Goal: Task Accomplishment & Management: Use online tool/utility

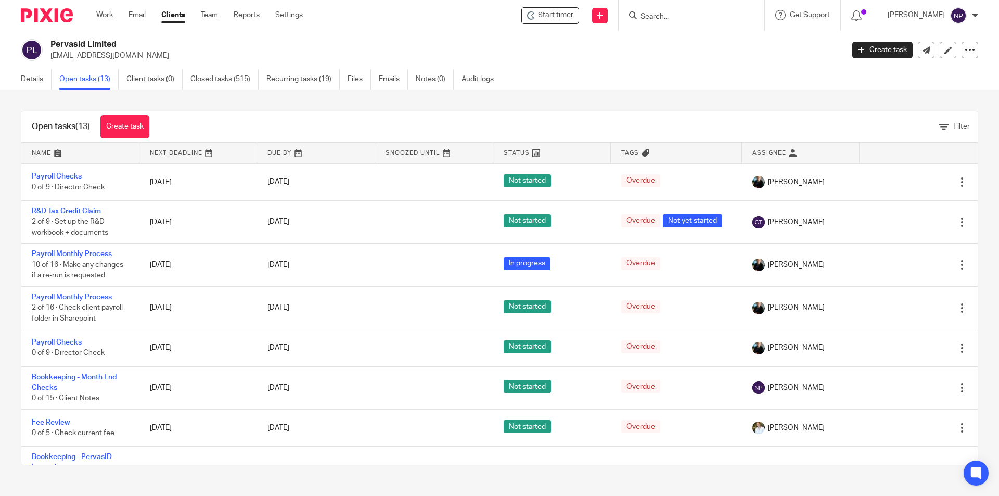
click at [676, 17] on input "Search" at bounding box center [686, 16] width 94 height 9
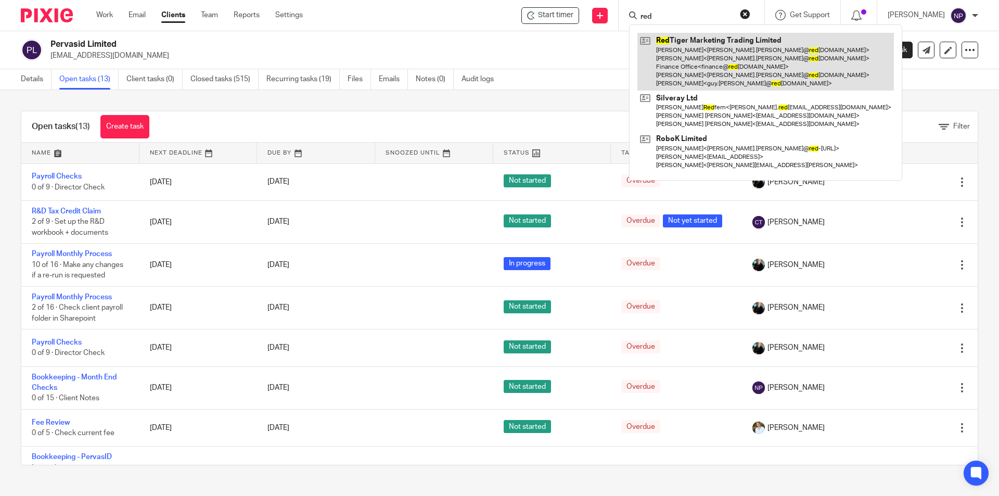
type input "red"
click at [697, 43] on link at bounding box center [765, 62] width 257 height 58
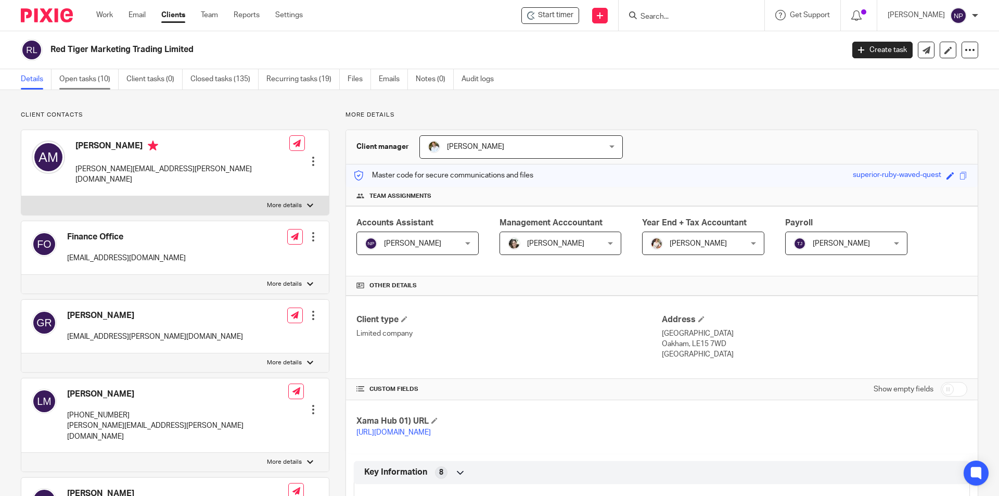
click at [97, 85] on link "Open tasks (10)" at bounding box center [88, 79] width 59 height 20
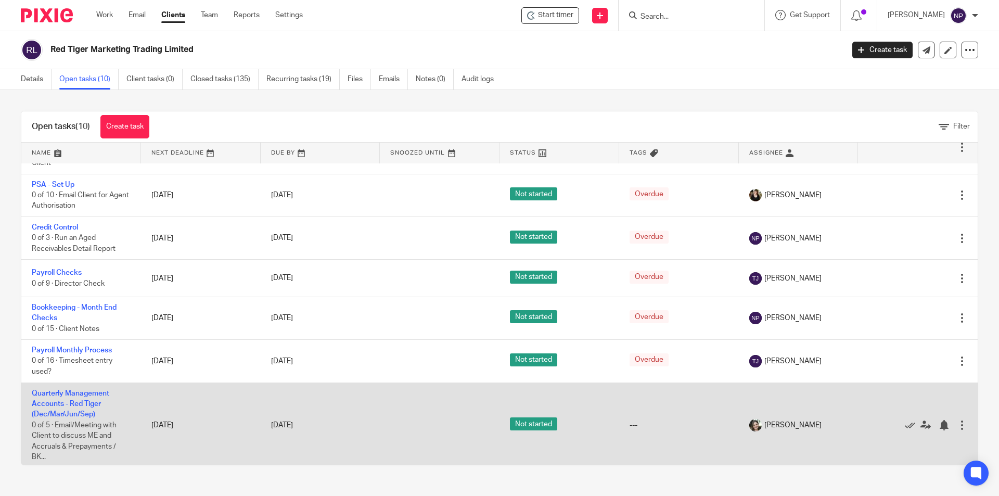
scroll to position [124, 0]
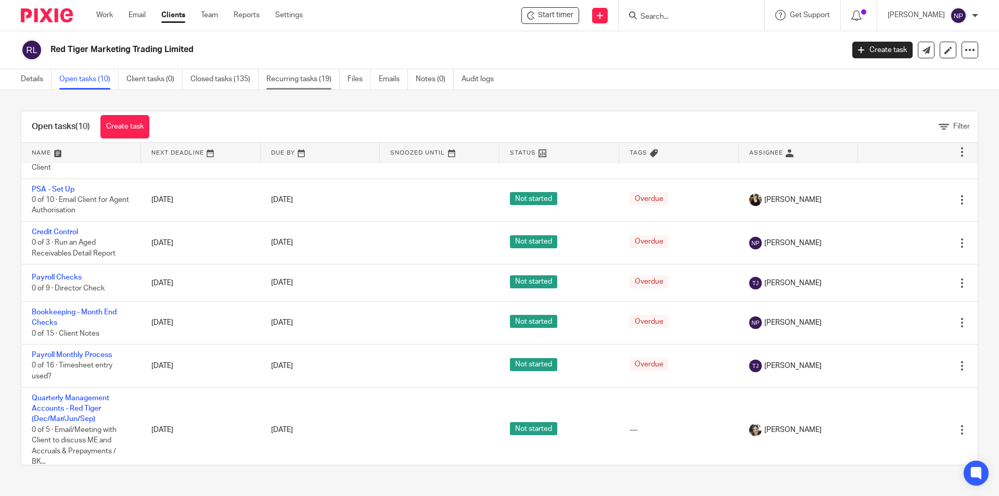
click at [304, 82] on link "Recurring tasks (19)" at bounding box center [302, 79] width 73 height 20
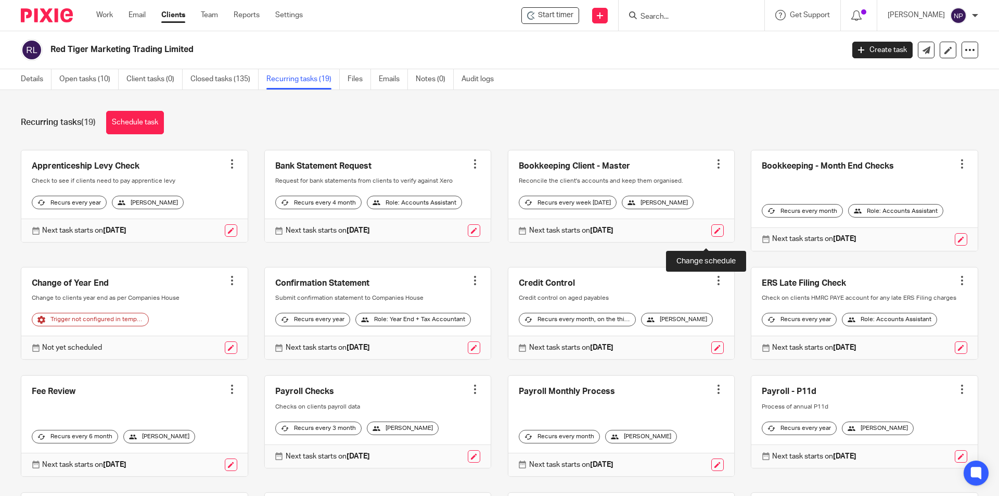
click at [711, 236] on link at bounding box center [717, 230] width 12 height 12
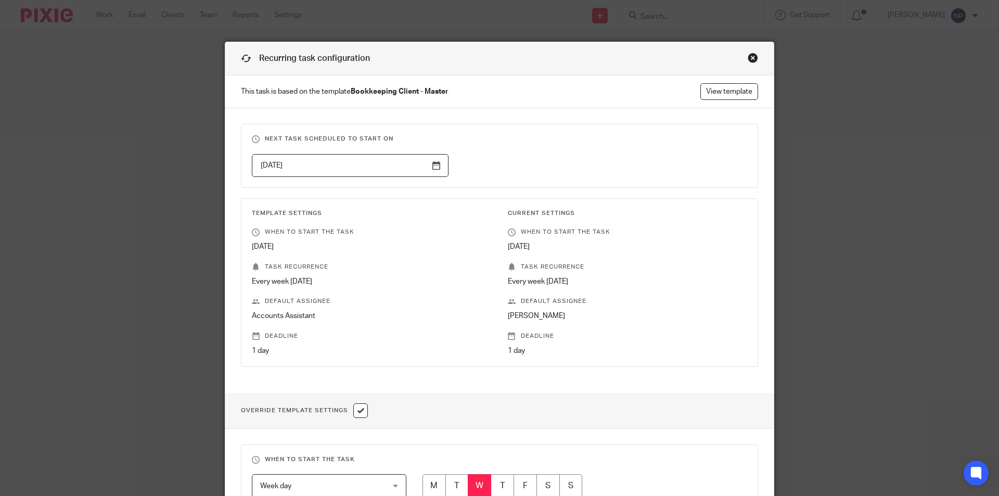
click at [440, 166] on input "2025-10-15" at bounding box center [350, 165] width 197 height 23
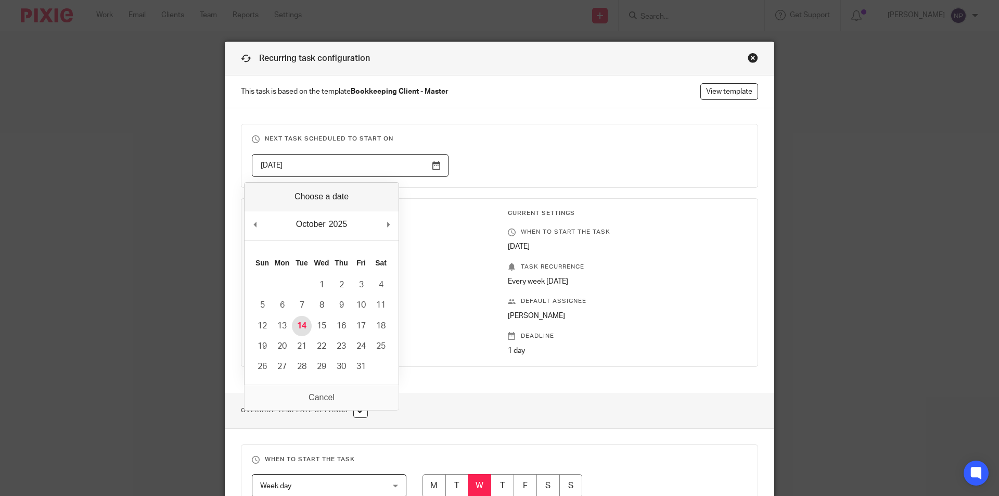
type input "2025-10-14"
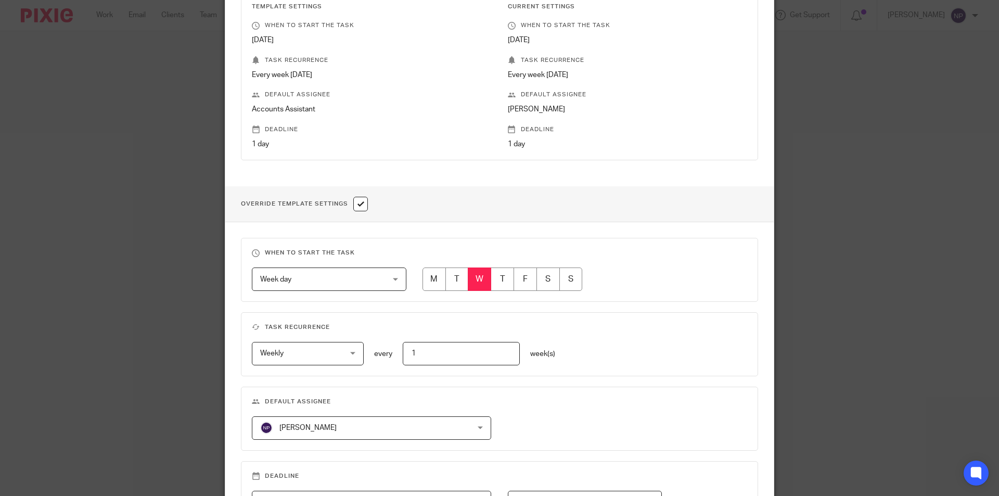
scroll to position [208, 0]
click at [454, 273] on input "radio" at bounding box center [456, 277] width 23 height 23
radio input "true"
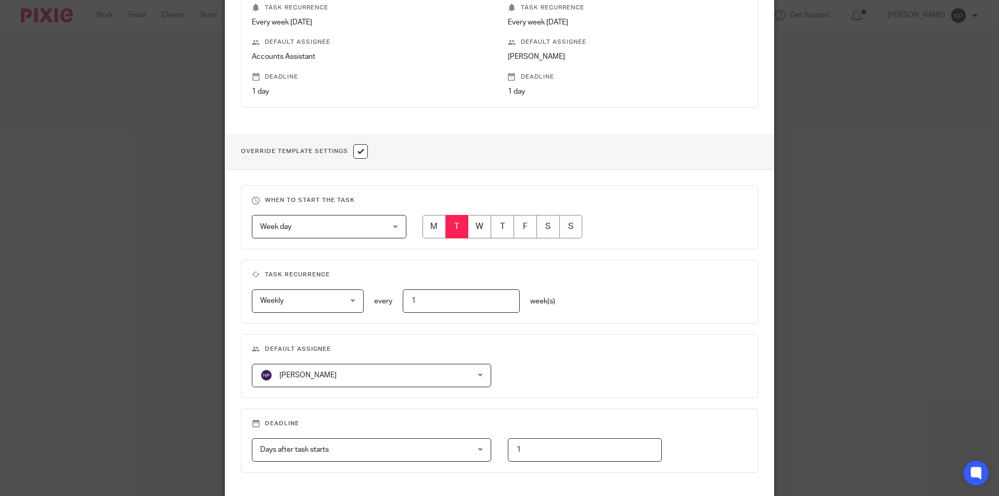
scroll to position [347, 0]
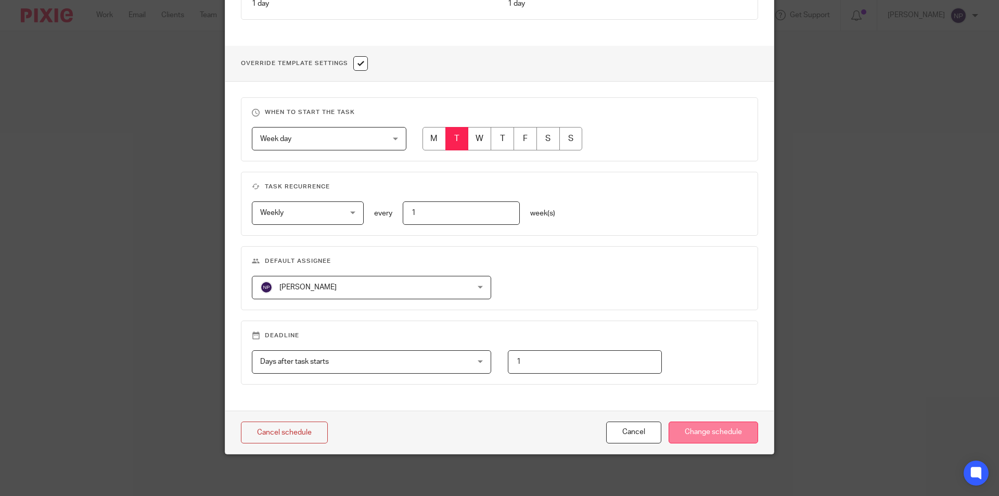
click at [714, 435] on input "Change schedule" at bounding box center [713, 432] width 89 height 22
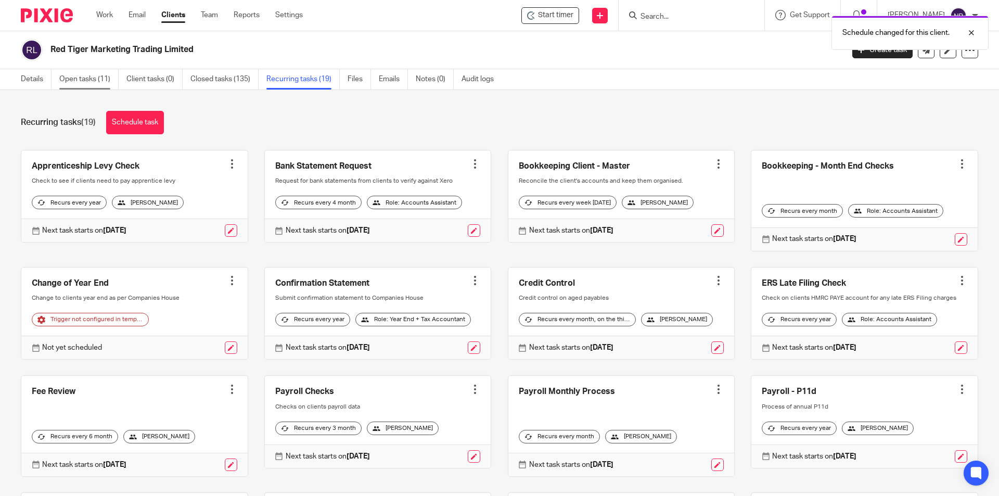
click at [91, 71] on link "Open tasks (11)" at bounding box center [88, 79] width 59 height 20
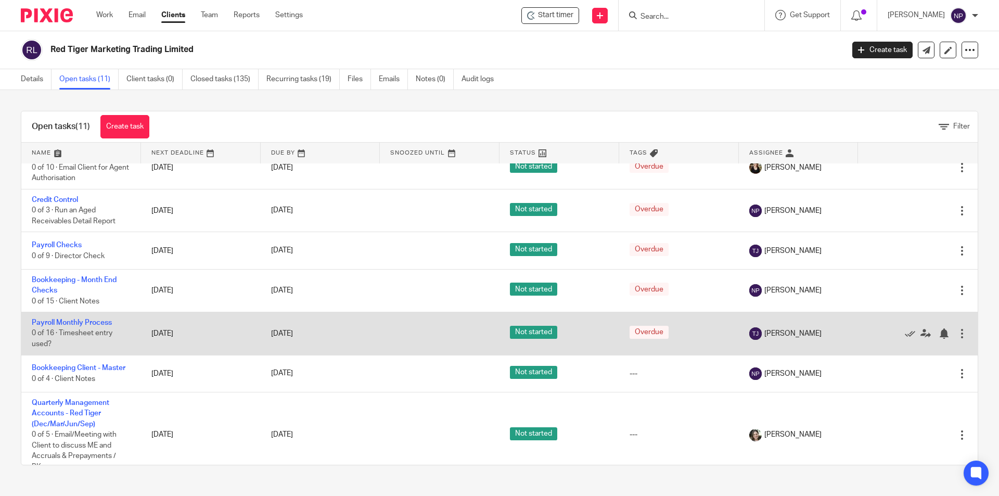
scroll to position [208, 0]
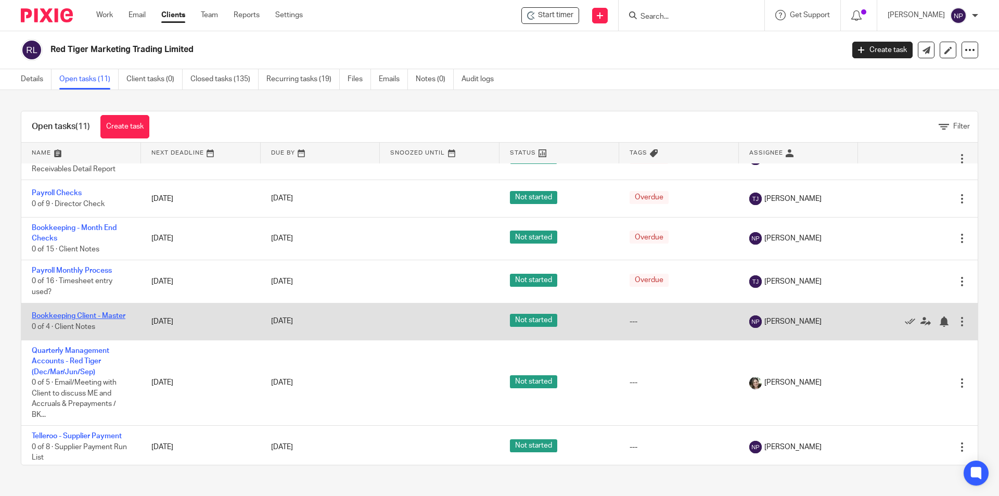
click at [110, 317] on link "Bookkeeping Client - Master" at bounding box center [79, 315] width 94 height 7
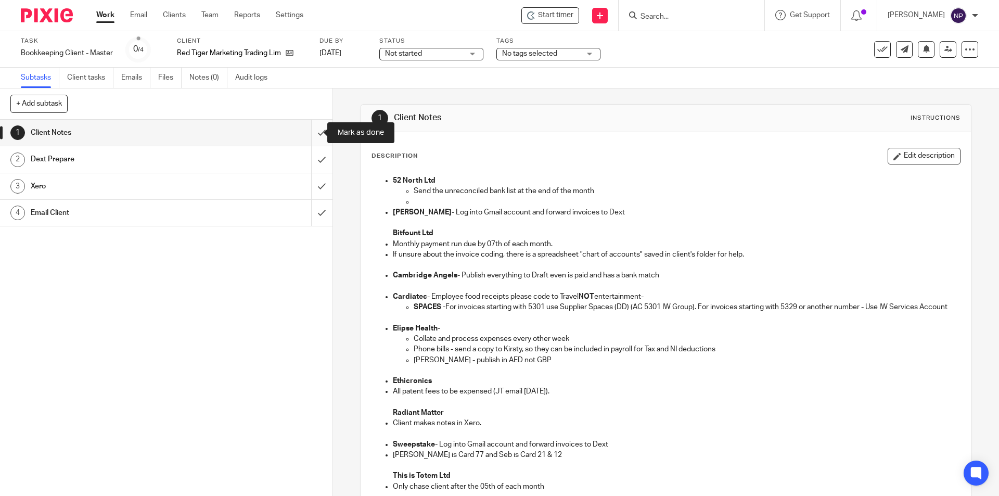
click at [318, 133] on input "submit" at bounding box center [166, 133] width 332 height 26
drag, startPoint x: 314, startPoint y: 162, endPoint x: 314, endPoint y: 182, distance: 19.3
click at [314, 163] on input "submit" at bounding box center [166, 159] width 332 height 26
click at [314, 190] on input "submit" at bounding box center [166, 186] width 332 height 26
click at [313, 212] on input "submit" at bounding box center [166, 213] width 332 height 26
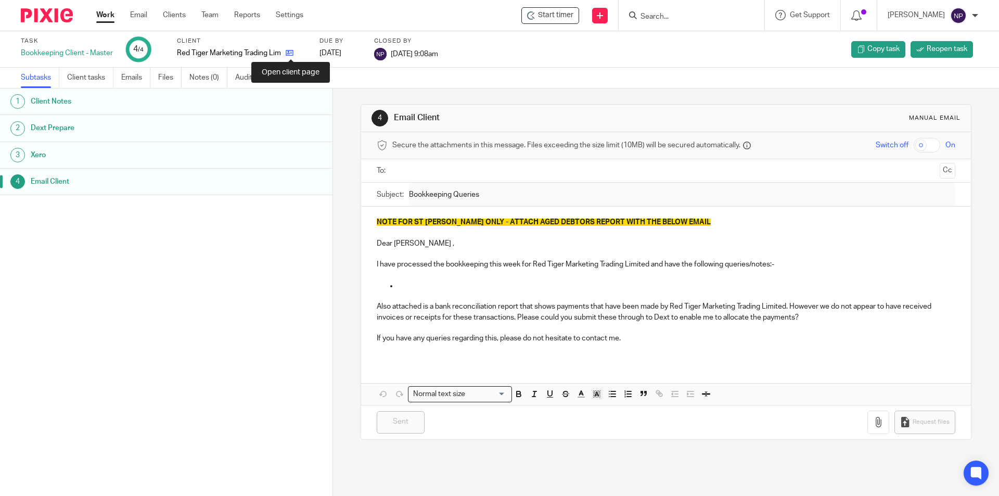
click at [291, 52] on icon at bounding box center [290, 53] width 8 height 8
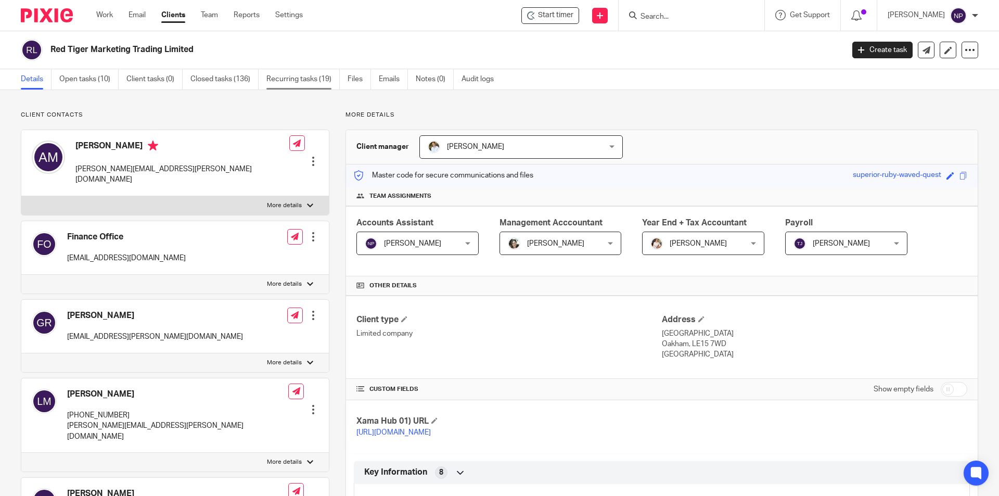
click at [307, 75] on link "Recurring tasks (19)" at bounding box center [302, 79] width 73 height 20
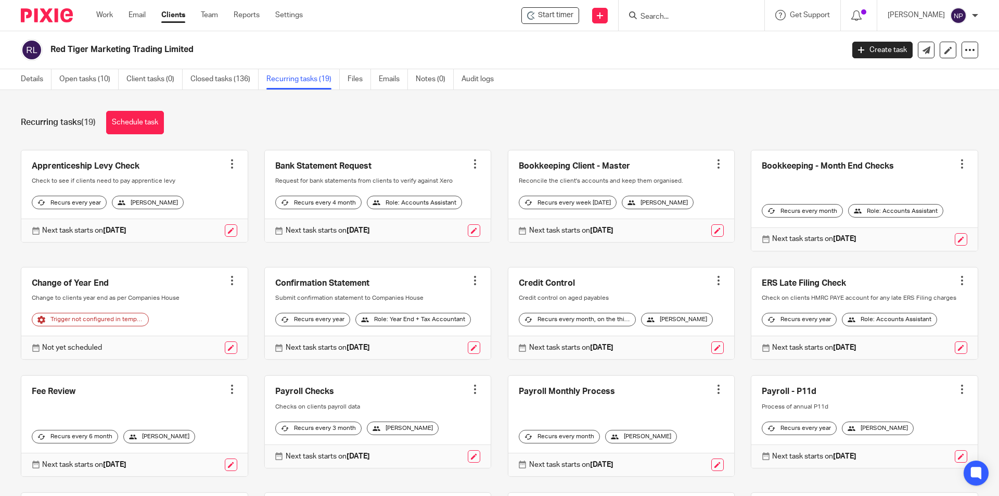
click at [713, 168] on div at bounding box center [718, 164] width 10 height 10
click at [691, 198] on link "Clone template" at bounding box center [668, 202] width 83 height 15
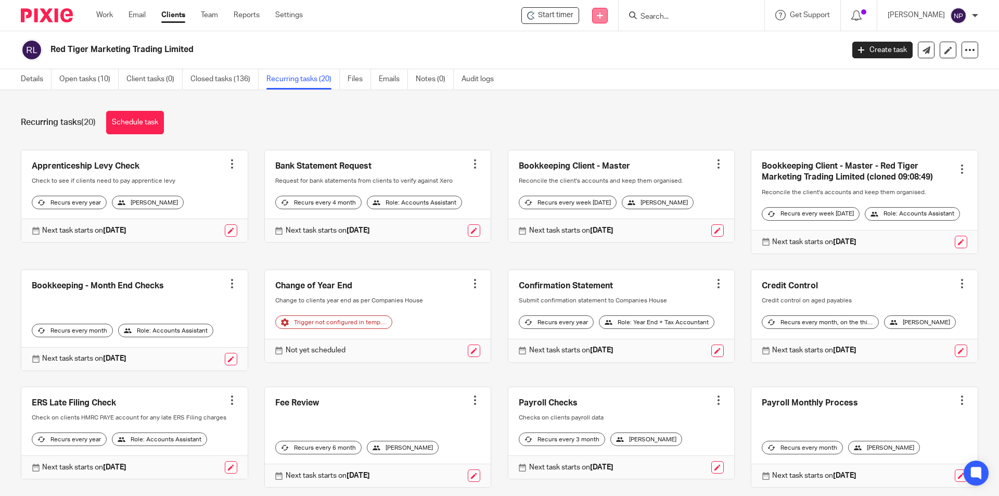
click at [603, 19] on link at bounding box center [600, 16] width 16 height 16
click at [614, 65] on link "Create task" at bounding box center [600, 63] width 64 height 15
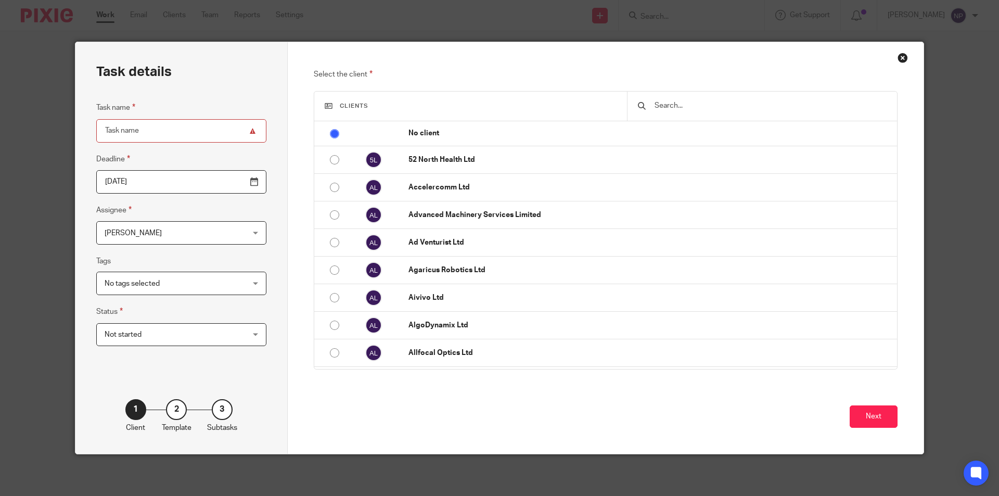
click at [669, 101] on input "text" at bounding box center [770, 105] width 233 height 11
type input "v"
type input "b"
click at [165, 129] on input "Task name" at bounding box center [181, 130] width 170 height 23
click at [901, 59] on div "Close this dialog window" at bounding box center [903, 58] width 10 height 10
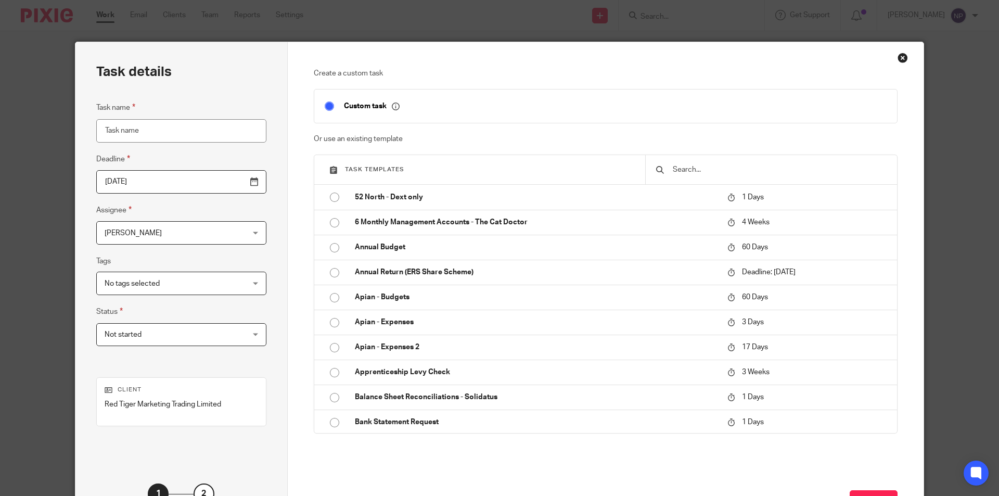
click at [899, 56] on div "Close this dialog window" at bounding box center [903, 58] width 10 height 10
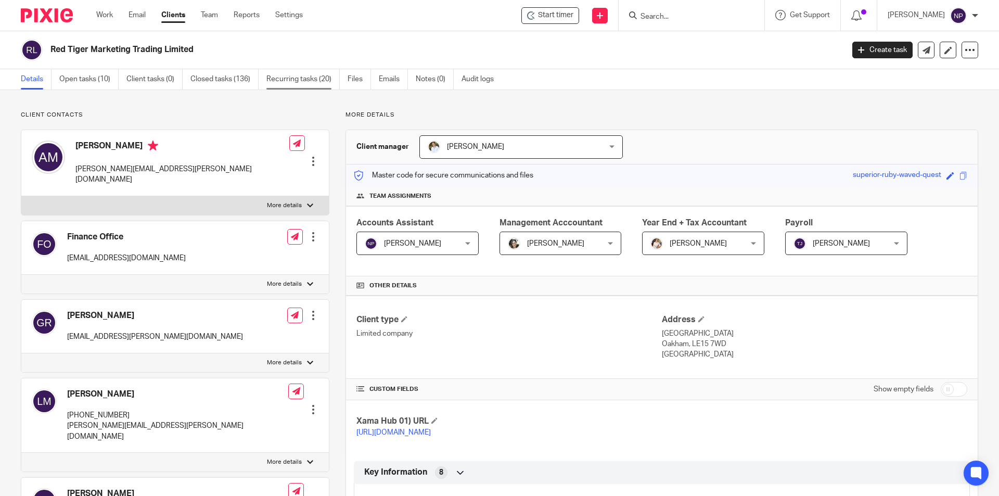
click at [313, 83] on link "Recurring tasks (20)" at bounding box center [302, 79] width 73 height 20
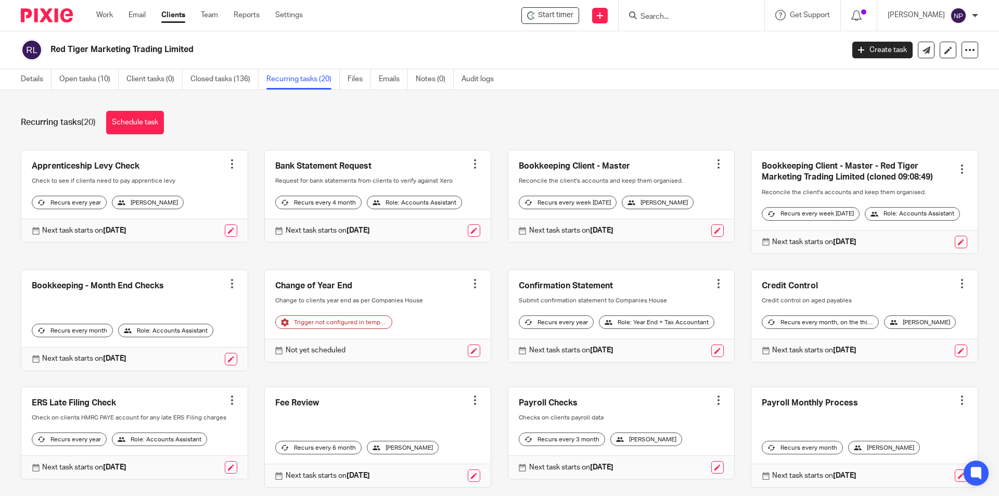
click at [618, 164] on link at bounding box center [621, 196] width 226 height 92
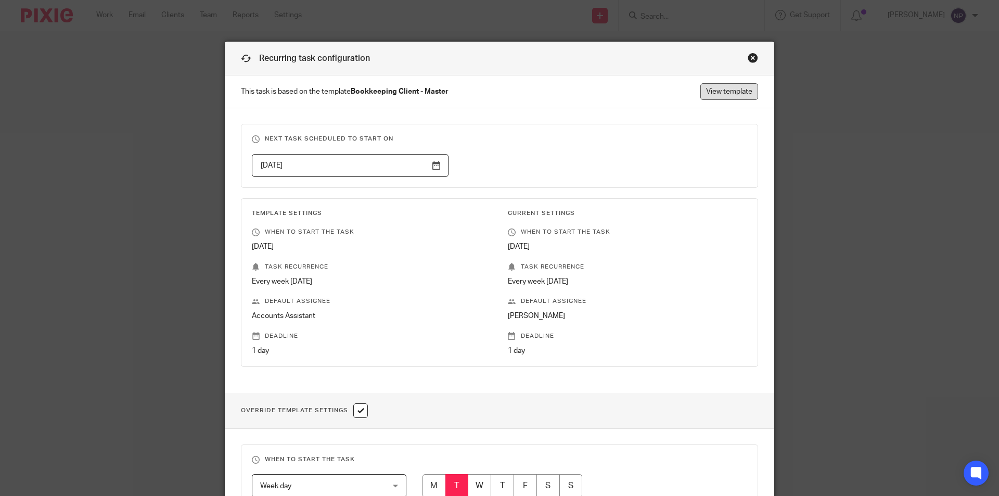
click at [737, 91] on link "View template" at bounding box center [729, 91] width 58 height 17
click at [750, 61] on div "Close this dialog window" at bounding box center [753, 58] width 10 height 10
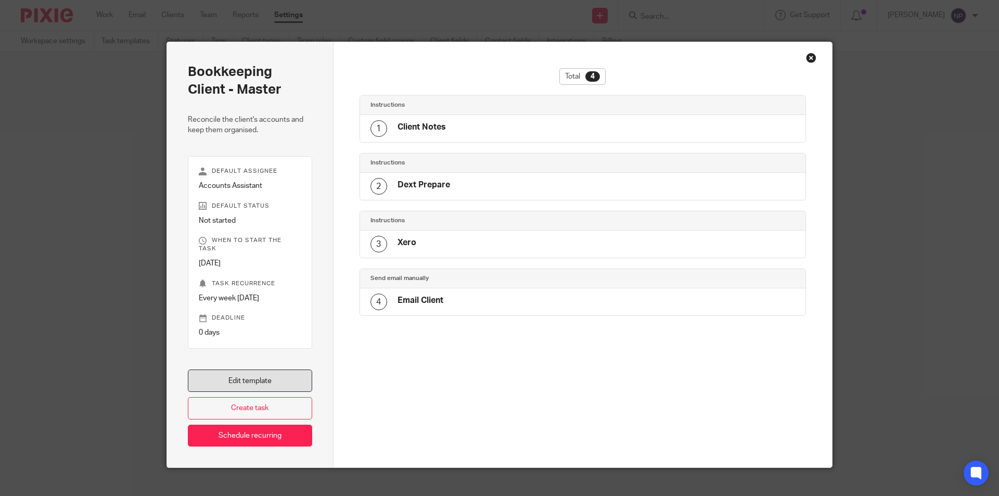
click at [254, 375] on link "Edit template" at bounding box center [250, 380] width 124 height 22
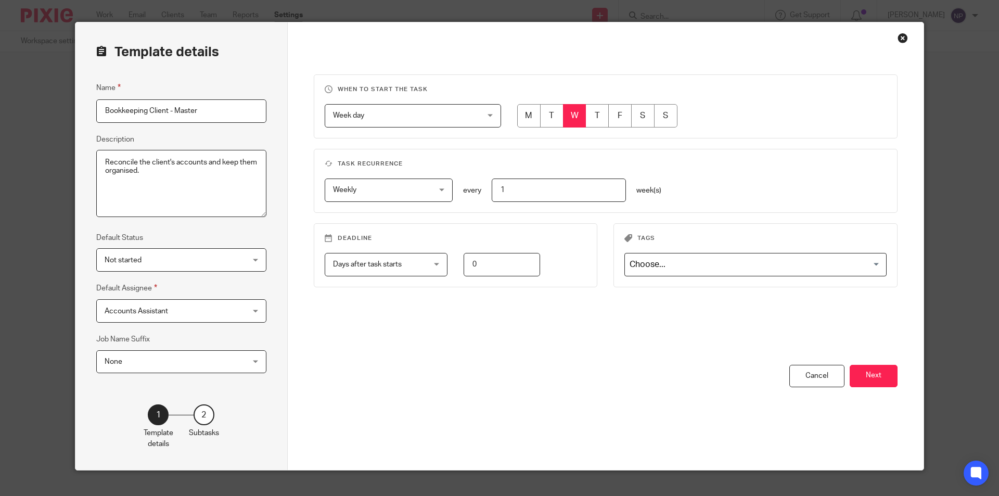
scroll to position [36, 0]
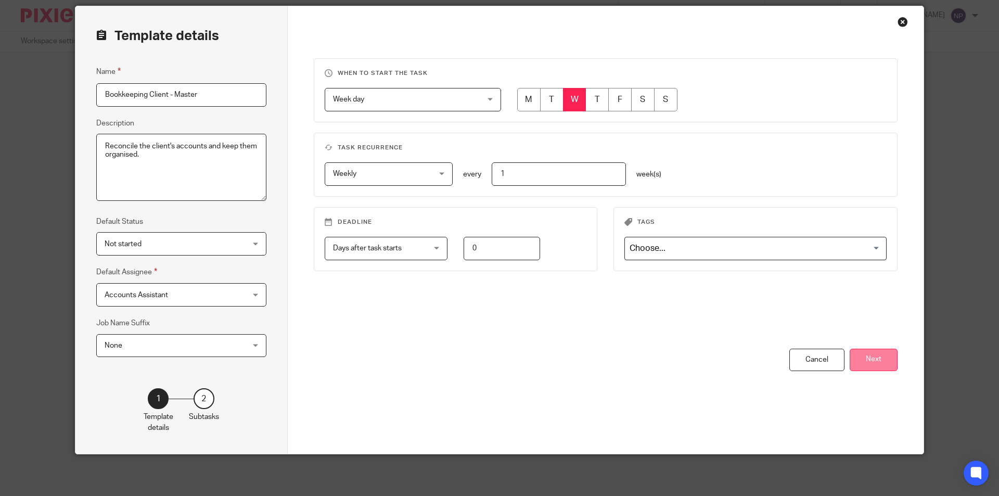
click at [865, 364] on button "Next" at bounding box center [874, 360] width 48 height 22
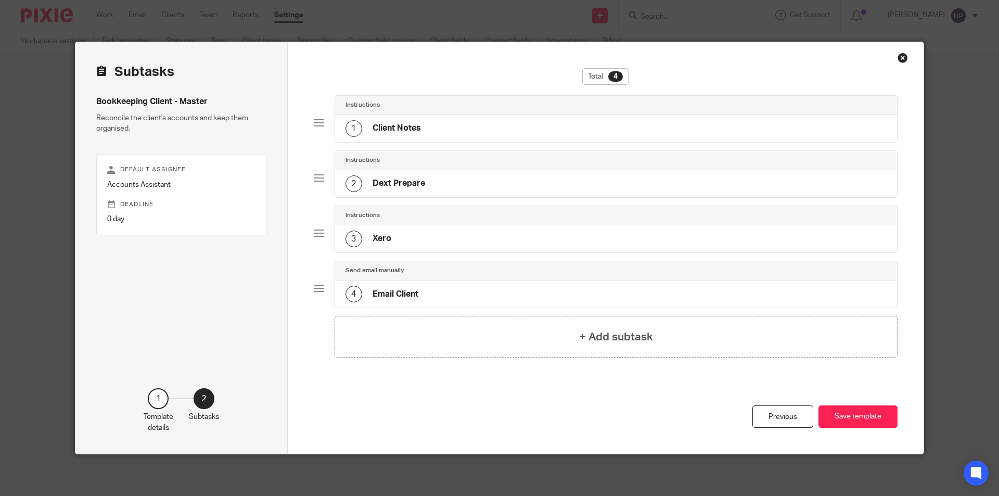
scroll to position [0, 0]
click at [459, 299] on div "4 Email Client" at bounding box center [616, 293] width 562 height 27
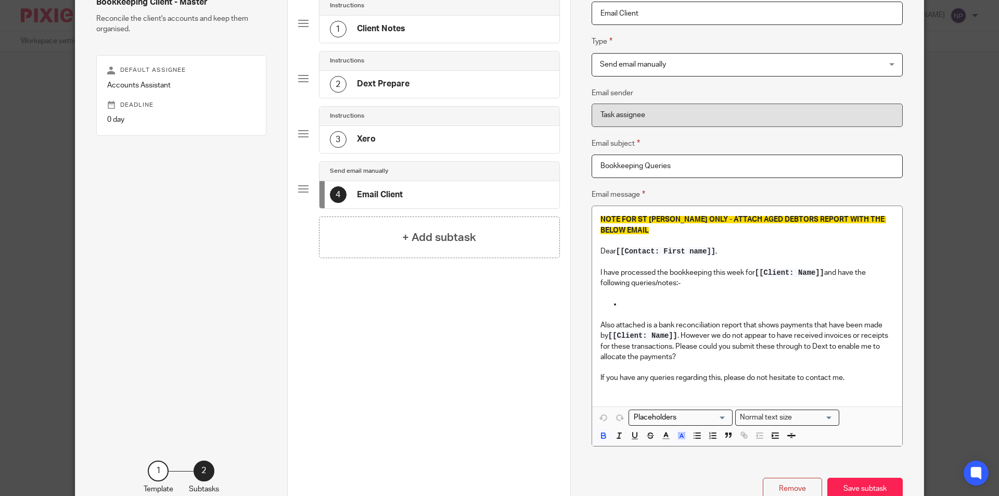
scroll to position [104, 0]
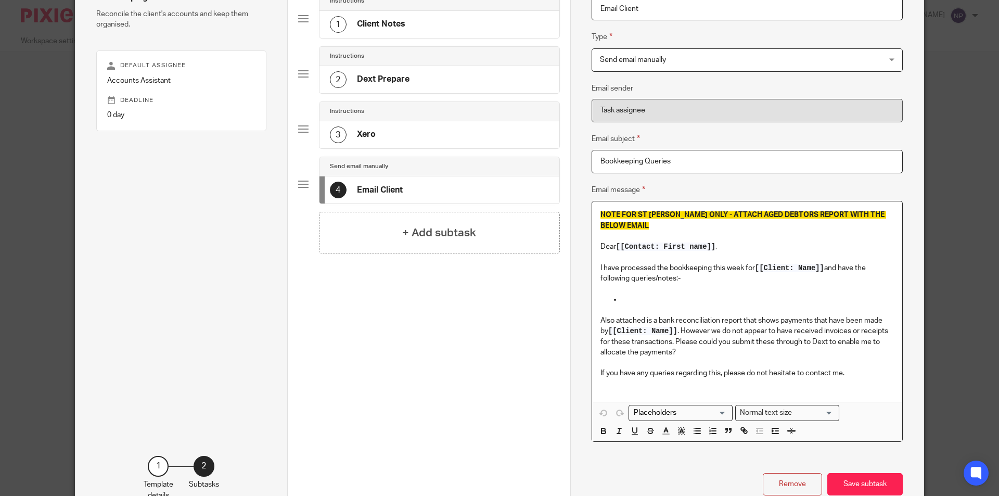
drag, startPoint x: 597, startPoint y: 269, endPoint x: 693, endPoint y: 274, distance: 95.9
click at [693, 274] on p "I have processed the bookkeeping this week for [[Client: Name]] and have the fo…" at bounding box center [746, 273] width 293 height 21
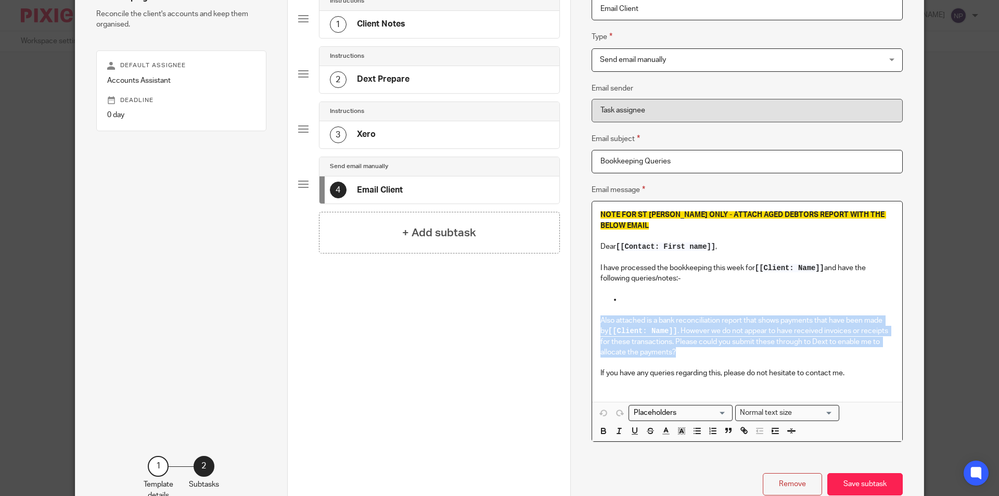
drag, startPoint x: 595, startPoint y: 317, endPoint x: 682, endPoint y: 348, distance: 91.7
click at [682, 348] on div "NOTE FOR ST JOHN ONLY - ATTACH AGED DEBTORS REPORT WITH THE BELOW EMAIL Dear [[…" at bounding box center [747, 301] width 310 height 200
copy p "Also attached is a bank reconciliation report that shows payments that have bee…"
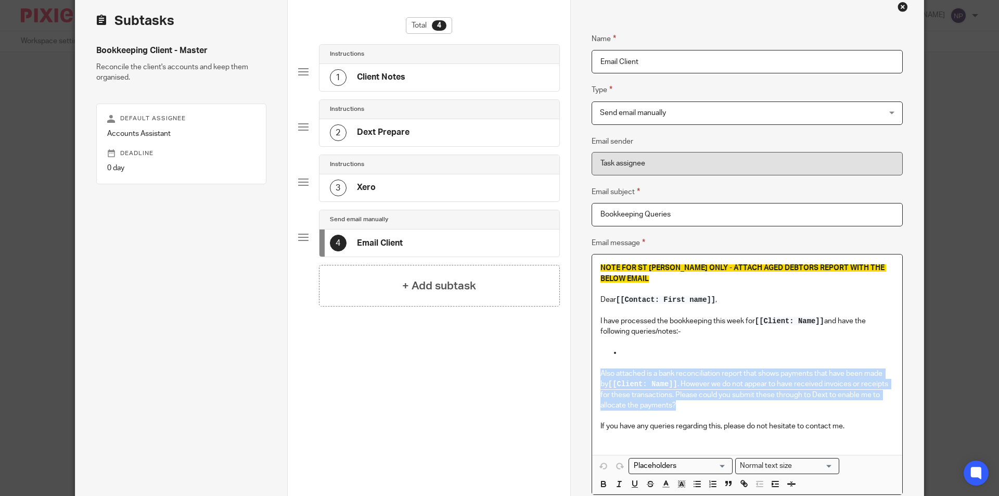
scroll to position [0, 0]
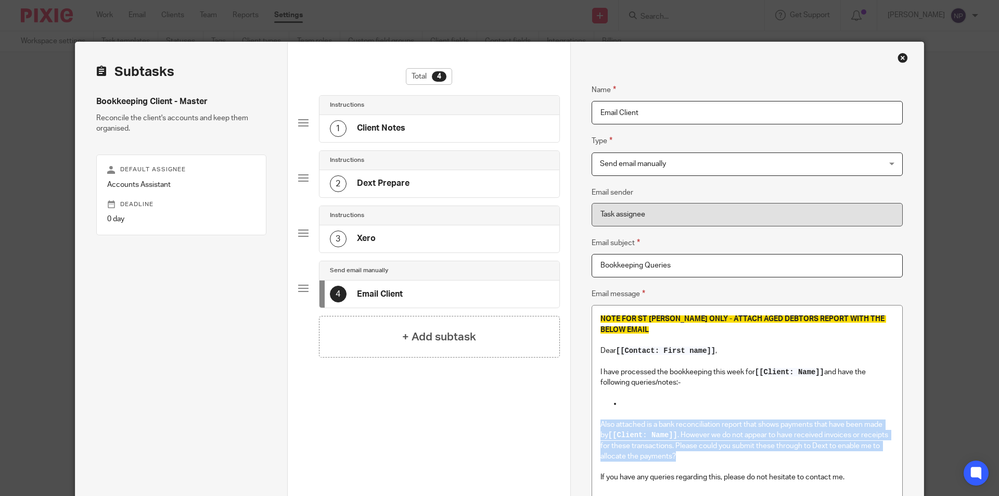
click at [899, 59] on div "Close this dialog window" at bounding box center [903, 58] width 10 height 10
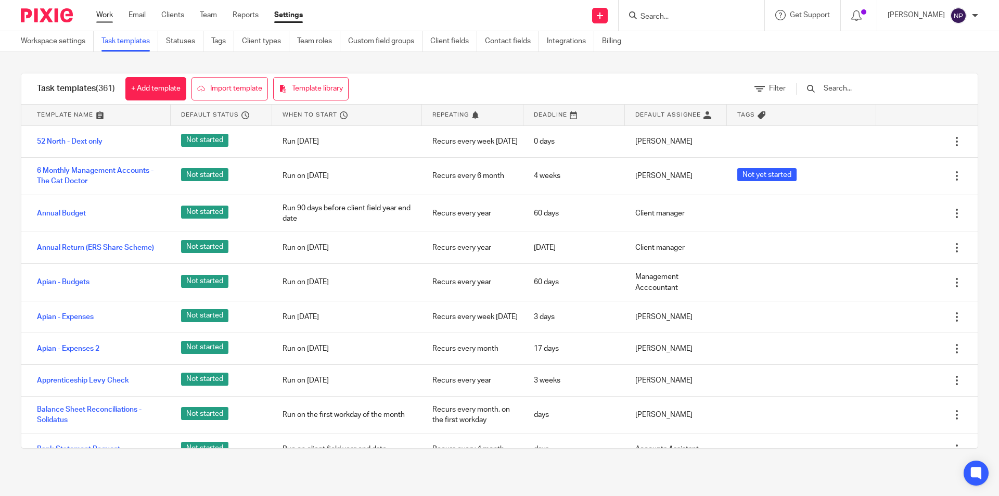
click at [98, 16] on link "Work" at bounding box center [104, 15] width 17 height 10
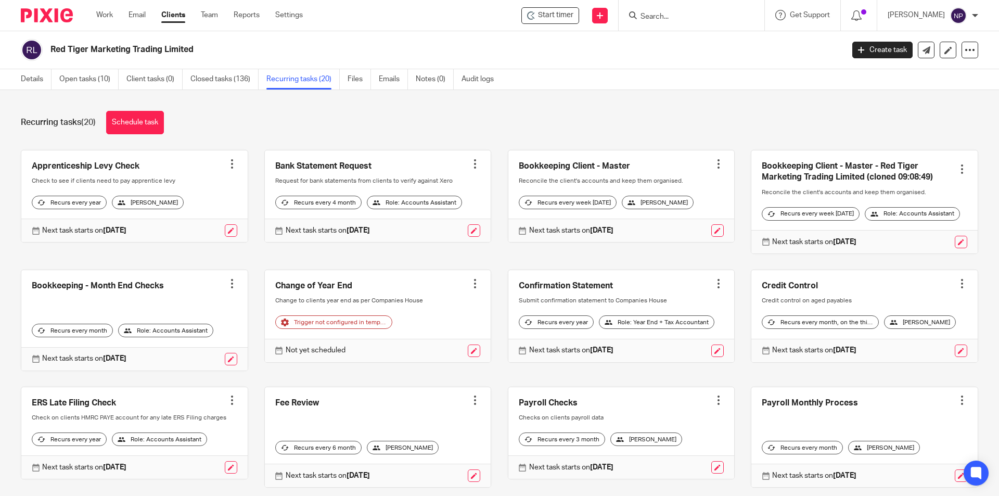
click at [669, 15] on input "Search" at bounding box center [686, 16] width 94 height 9
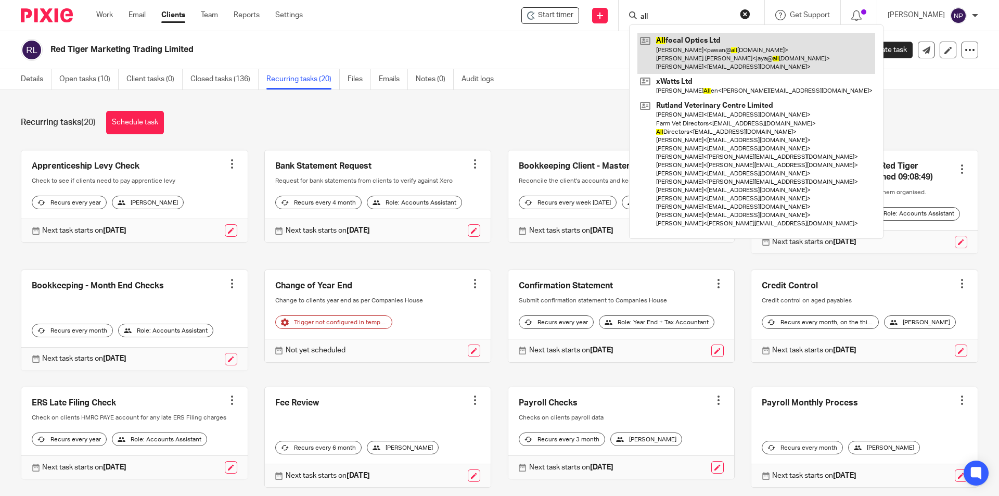
type input "all"
click at [703, 43] on link at bounding box center [756, 53] width 238 height 41
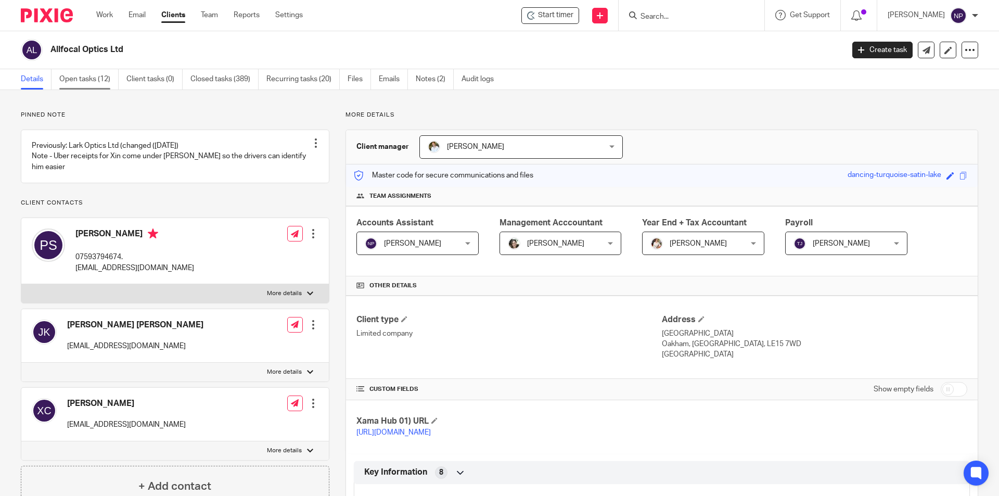
click at [62, 73] on link "Open tasks (12)" at bounding box center [88, 79] width 59 height 20
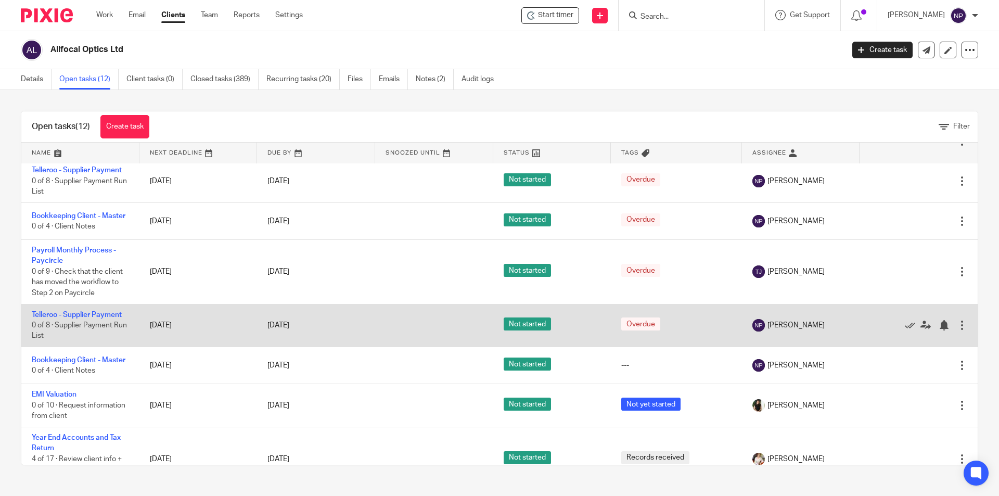
scroll to position [208, 0]
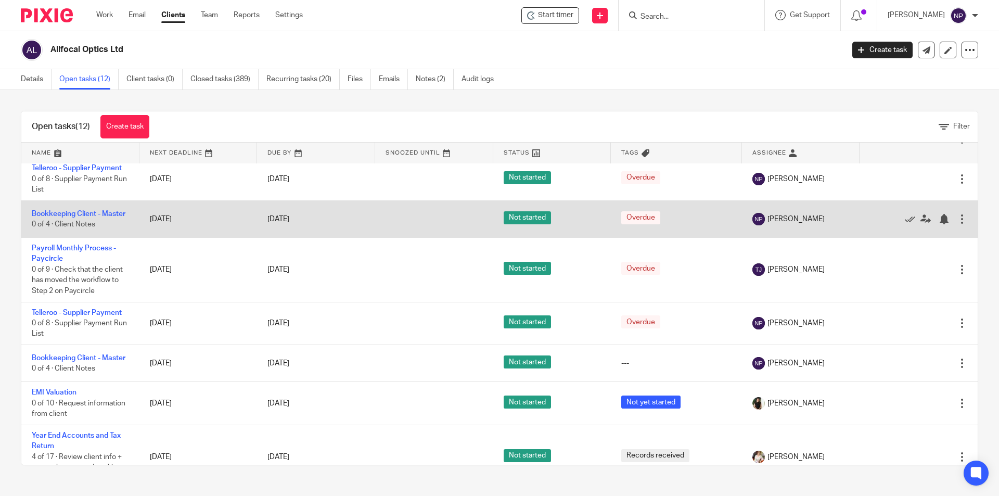
click at [881, 220] on div at bounding box center [913, 219] width 87 height 10
click at [905, 222] on icon at bounding box center [910, 219] width 10 height 10
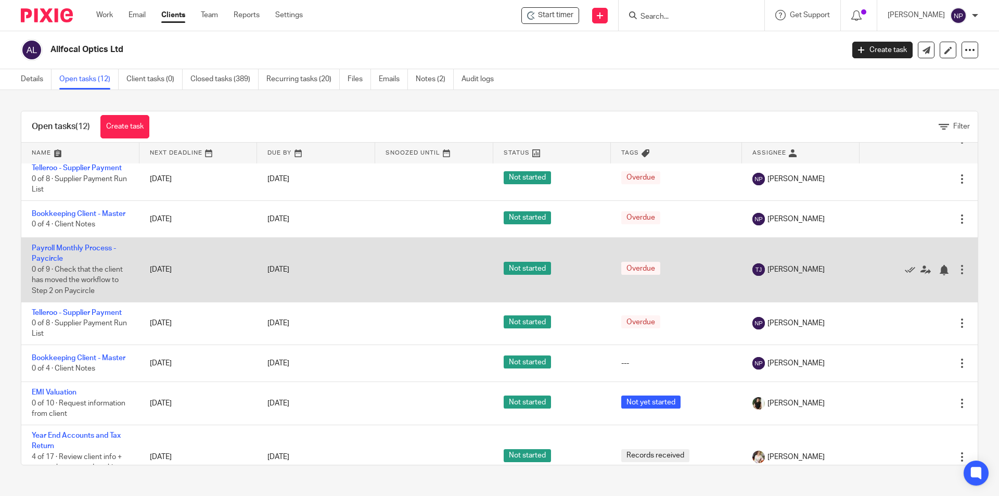
scroll to position [201, 0]
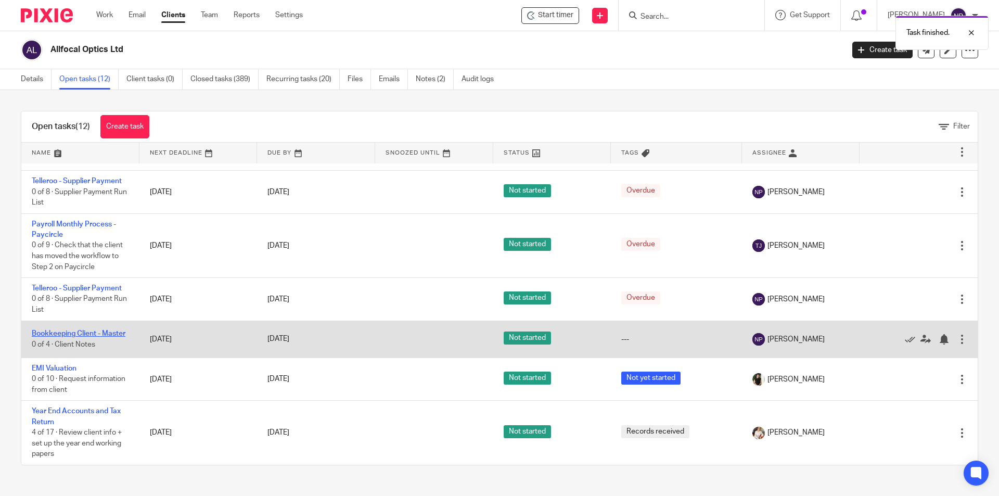
click at [85, 330] on link "Bookkeeping Client - Master" at bounding box center [79, 333] width 94 height 7
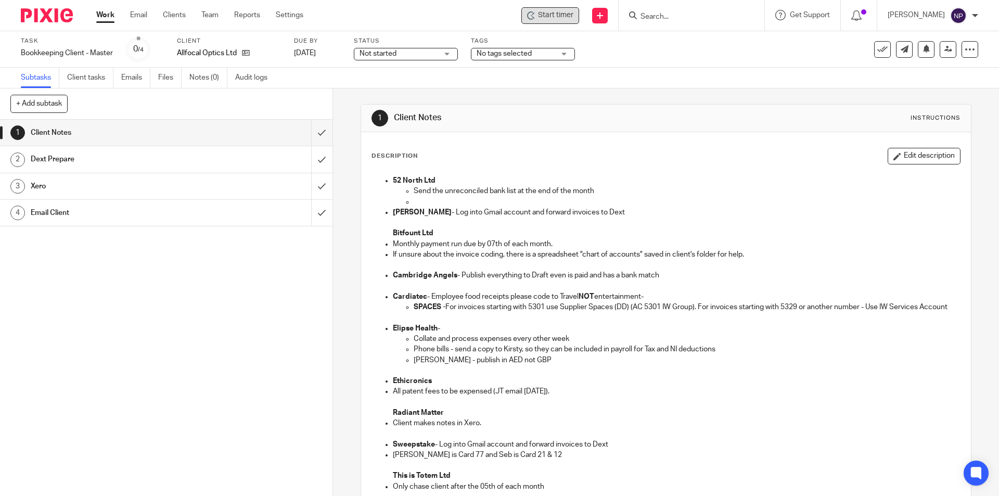
click at [562, 16] on span "Start timer" at bounding box center [555, 15] width 35 height 11
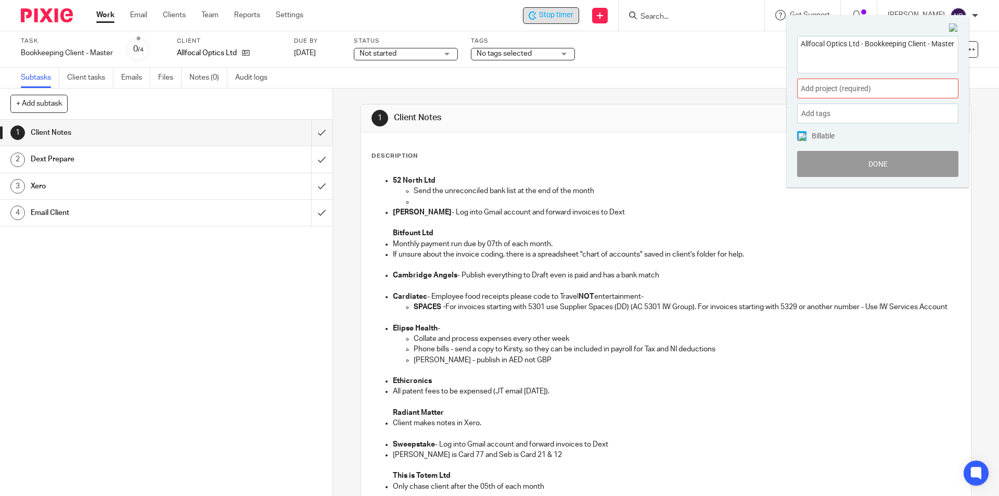
click at [813, 83] on span "Add project (required) :" at bounding box center [866, 88] width 131 height 11
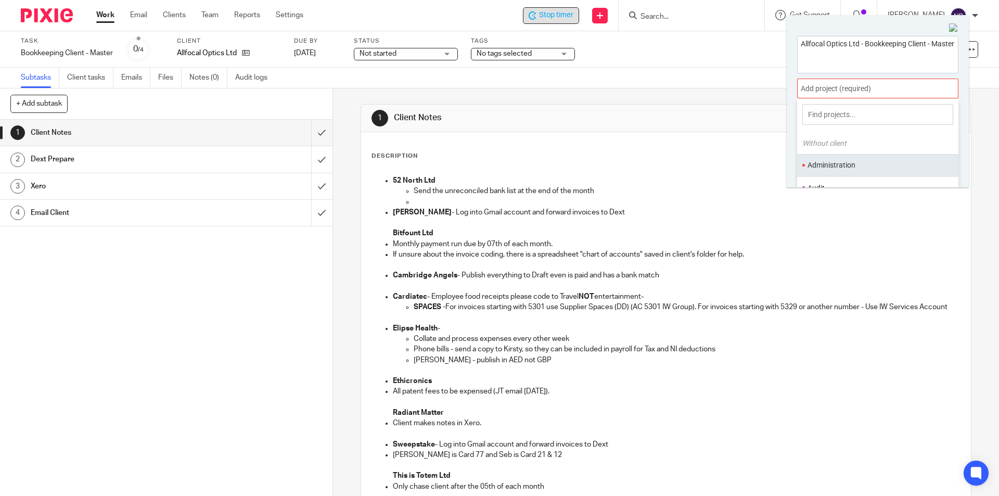
scroll to position [52, 0]
click at [858, 157] on li "Bookkeeping" at bounding box center [876, 158] width 136 height 11
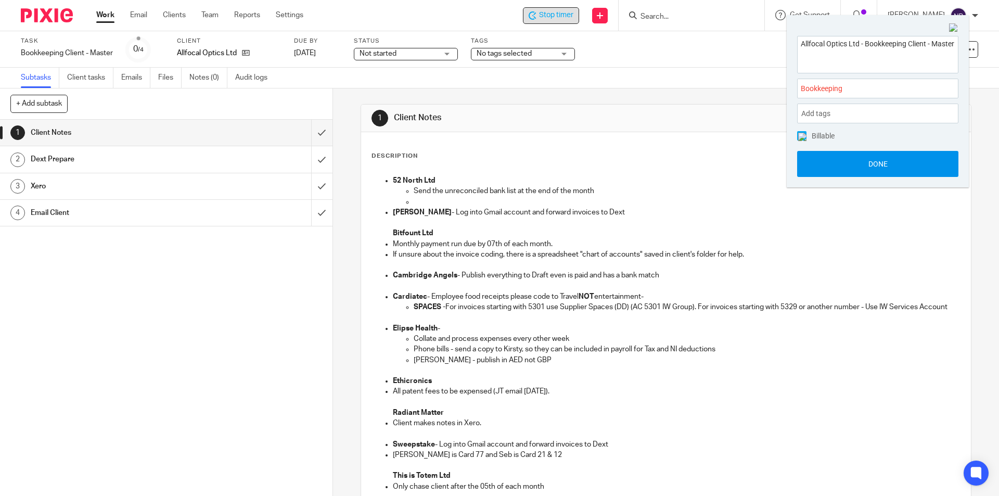
click at [858, 164] on button "Done" at bounding box center [877, 164] width 161 height 26
